Goal: Navigation & Orientation: Find specific page/section

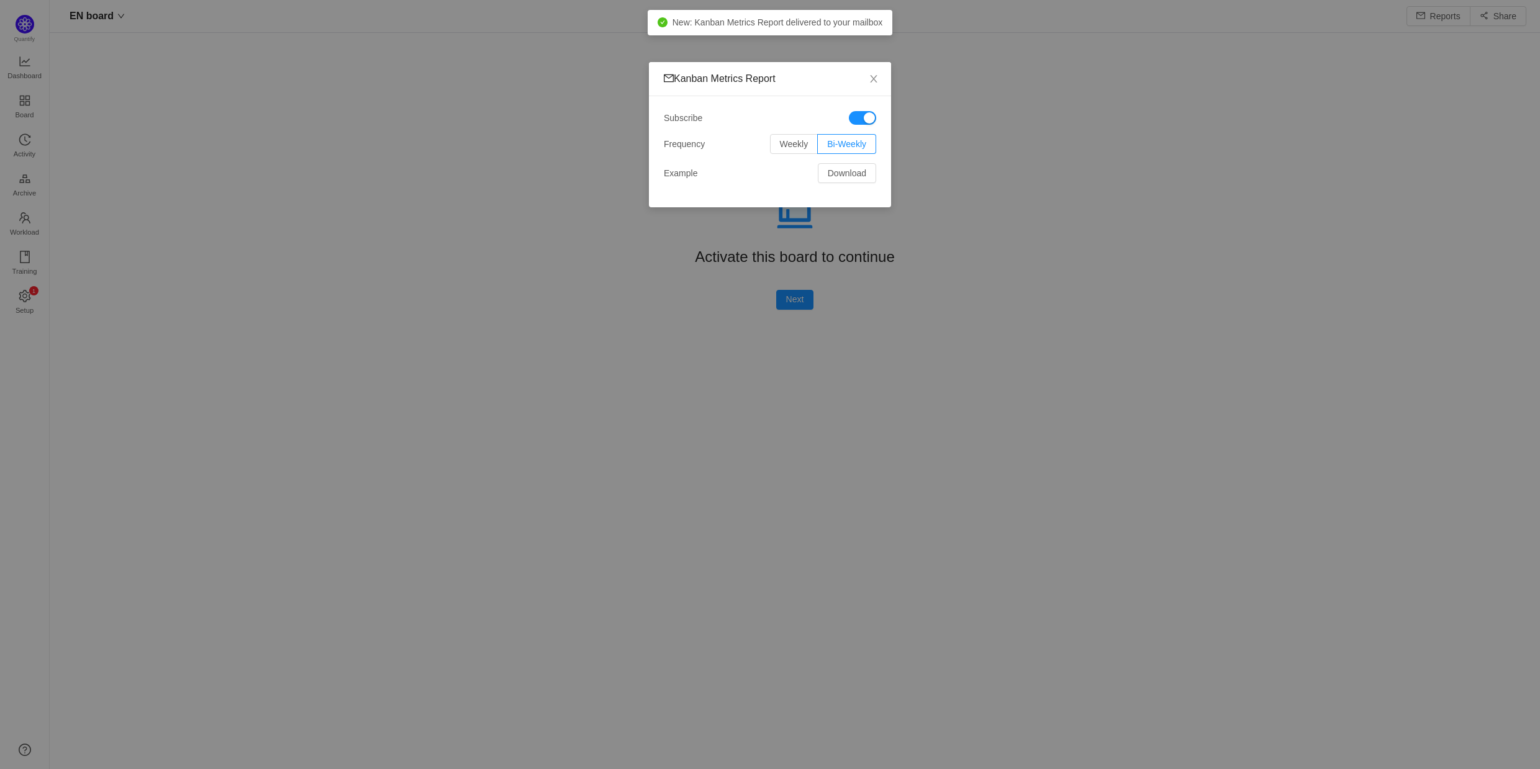
scroll to position [769, 1490]
click at [875, 77] on icon "icon: close" at bounding box center [873, 78] width 7 height 7
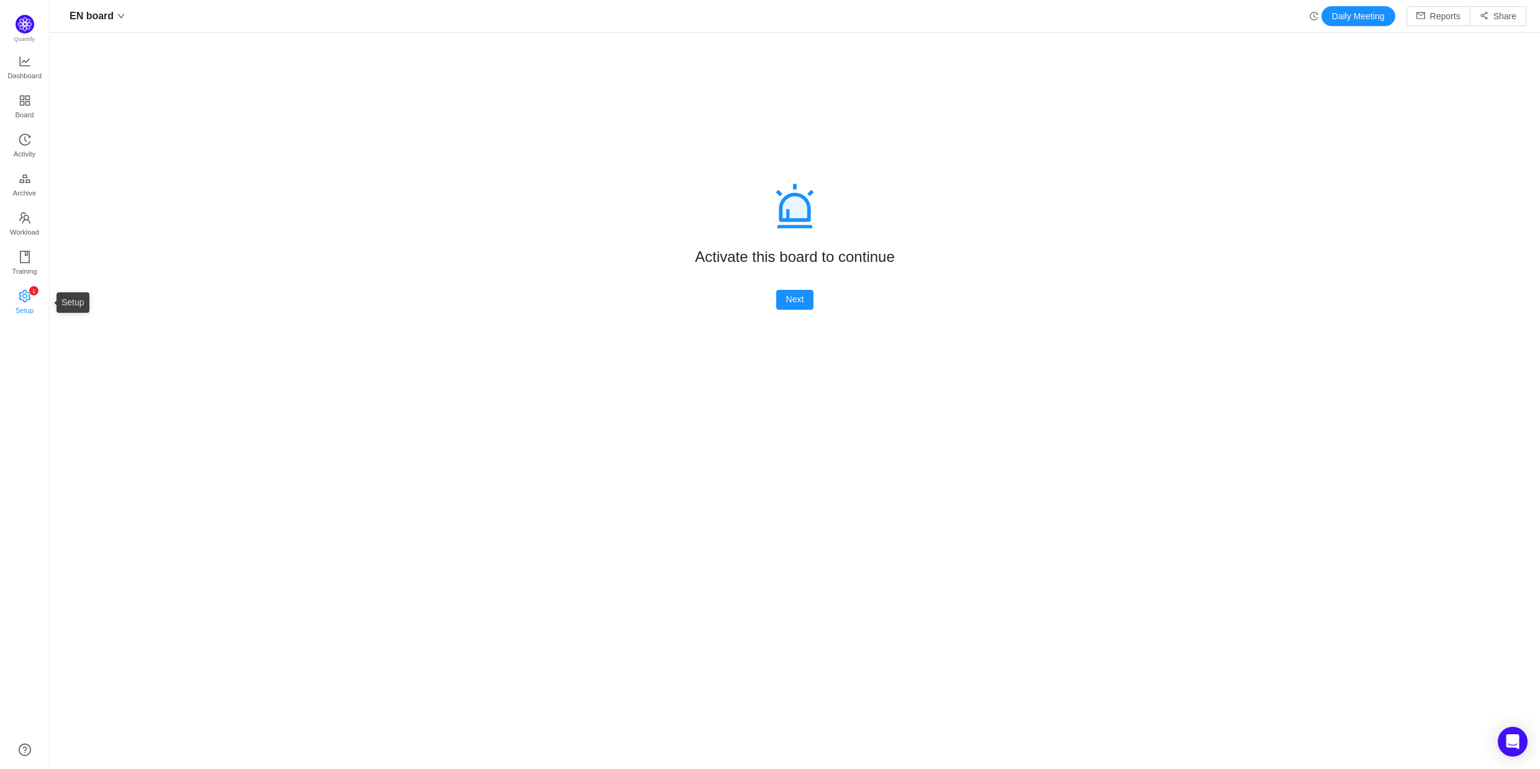
click at [29, 291] on icon "icon: setting" at bounding box center [25, 296] width 12 height 12
